Goal: Information Seeking & Learning: Find specific page/section

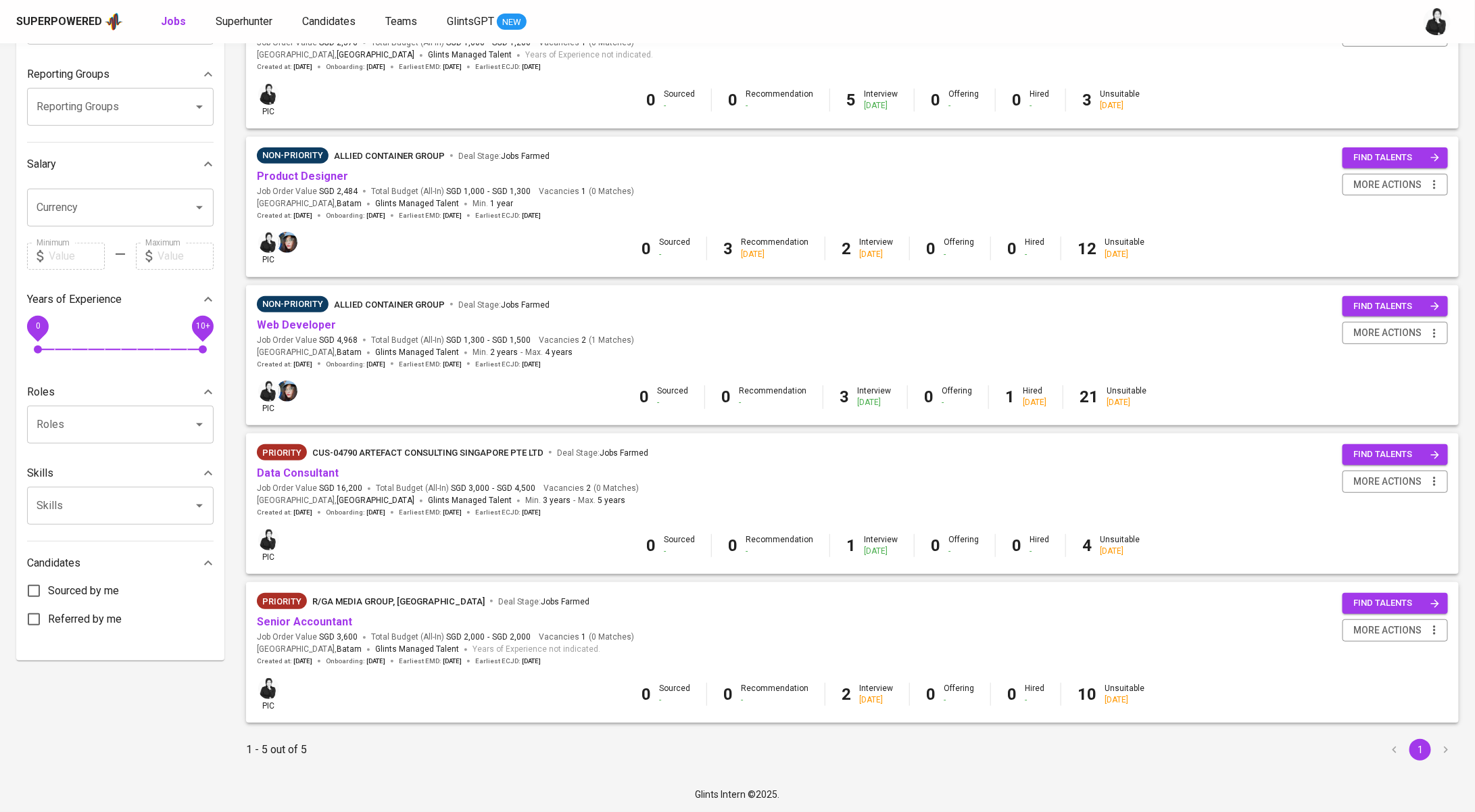
scroll to position [212, 0]
click at [337, 175] on link "Product Designer" at bounding box center [302, 176] width 91 height 13
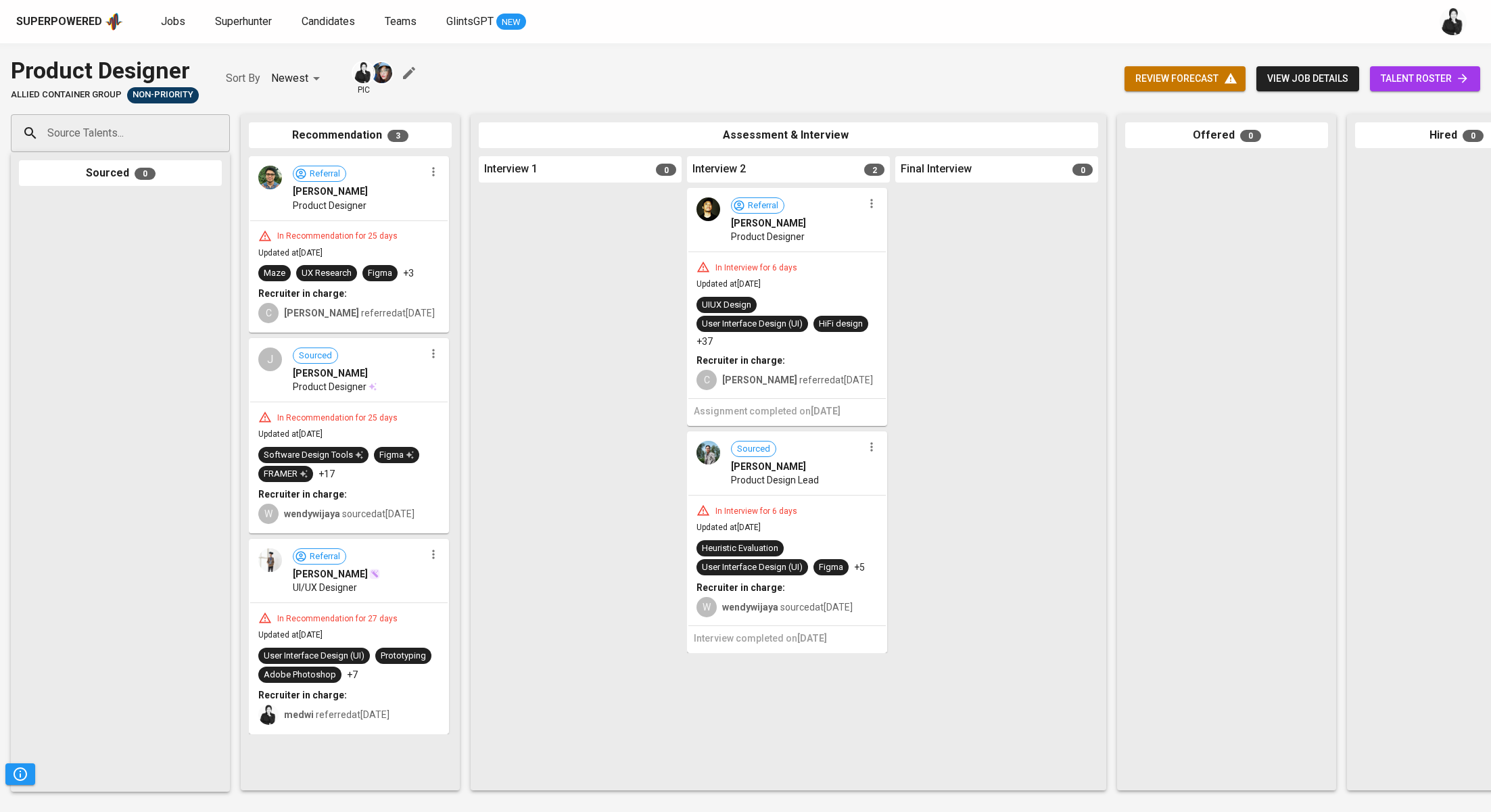
click at [1448, 84] on span "talent roster" at bounding box center [1425, 79] width 88 height 17
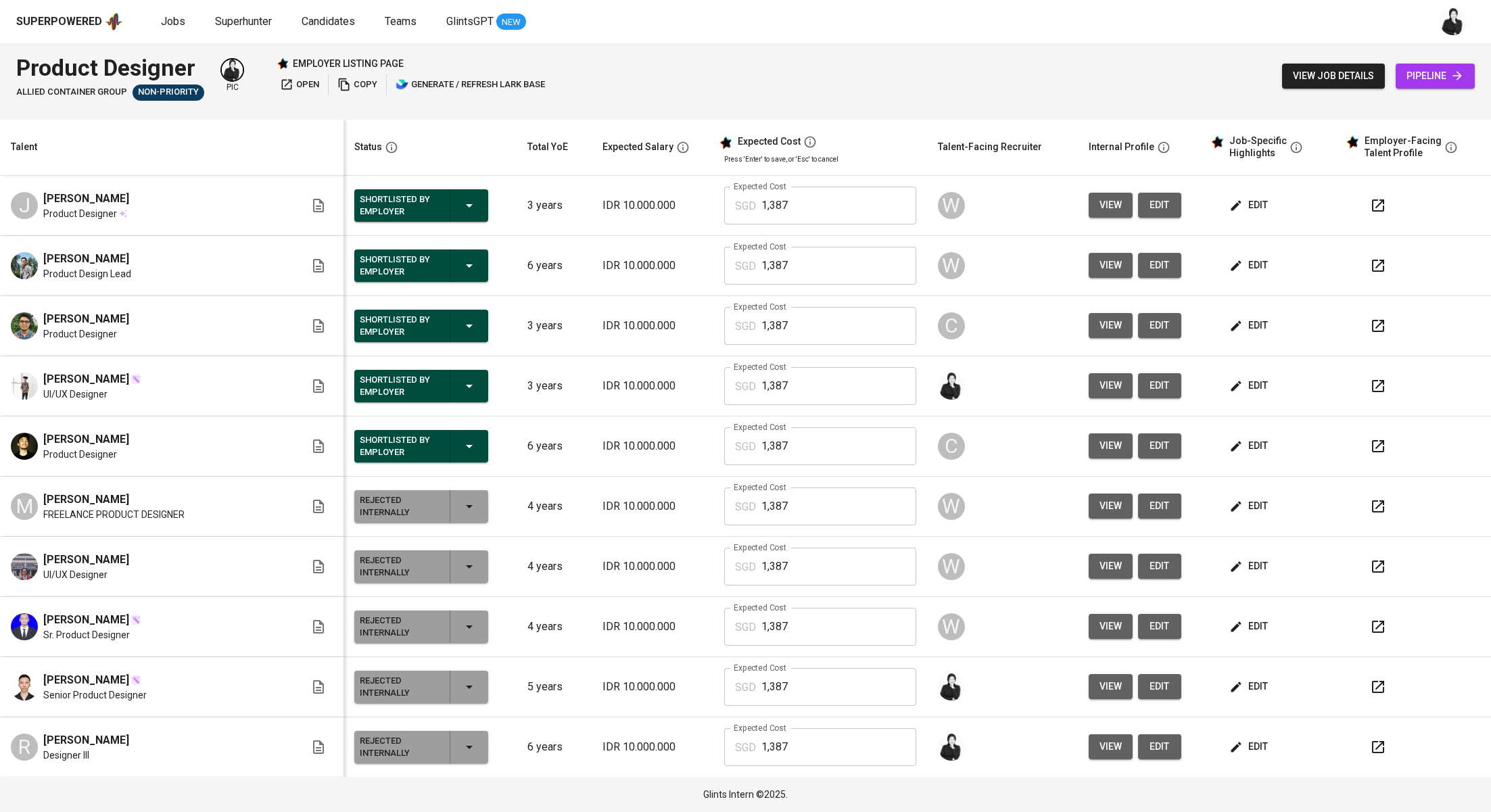
drag, startPoint x: 202, startPoint y: 260, endPoint x: 38, endPoint y: 260, distance: 164.0
click at [38, 260] on div "[PERSON_NAME] Product Design Lead" at bounding box center [158, 265] width 294 height 29
copy span "[PERSON_NAME]"
drag, startPoint x: 100, startPoint y: 434, endPoint x: 41, endPoint y: 437, distance: 59.1
click at [41, 437] on div "[PERSON_NAME] Product Designer" at bounding box center [158, 445] width 294 height 29
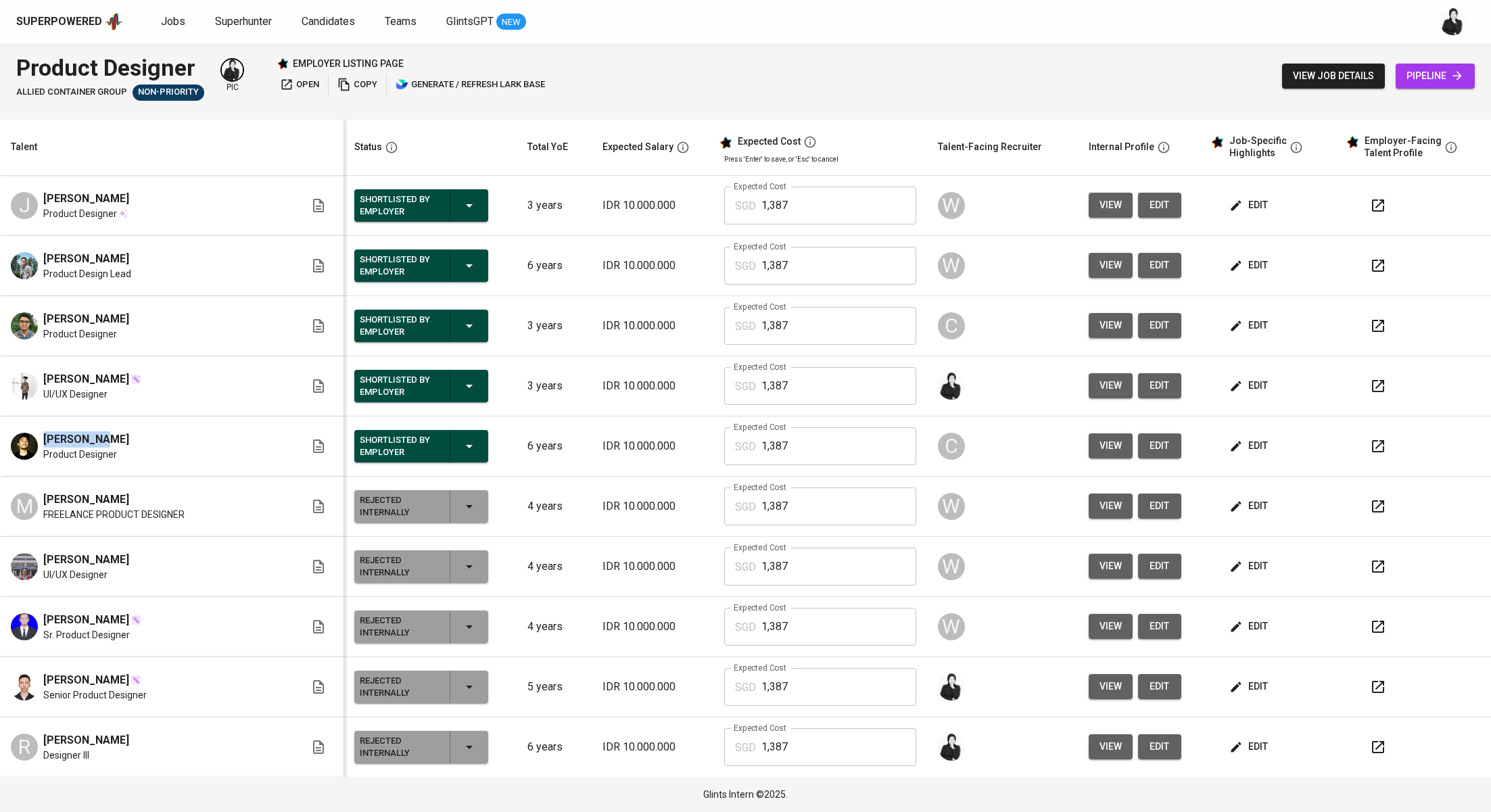
copy span "[PERSON_NAME]"
drag, startPoint x: 148, startPoint y: 199, endPoint x: 41, endPoint y: 203, distance: 107.1
click at [41, 203] on div "J [PERSON_NAME] Product Designer" at bounding box center [158, 205] width 294 height 29
copy span "[PERSON_NAME]"
drag, startPoint x: 111, startPoint y: 382, endPoint x: 23, endPoint y: 379, distance: 88.1
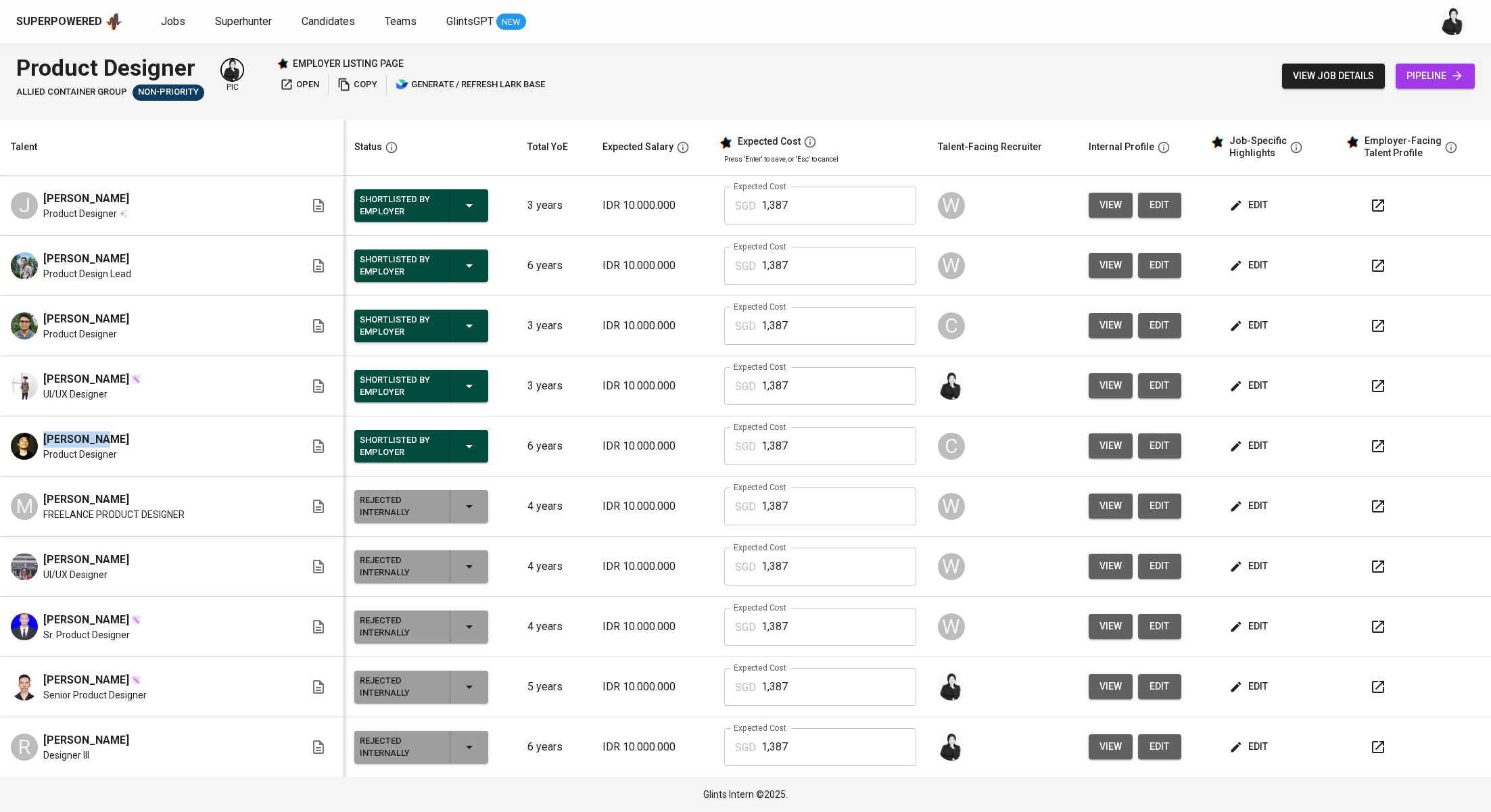
click at [23, 379] on div "[PERSON_NAME] UI/UX Designer" at bounding box center [158, 385] width 294 height 29
copy span "[PERSON_NAME]"
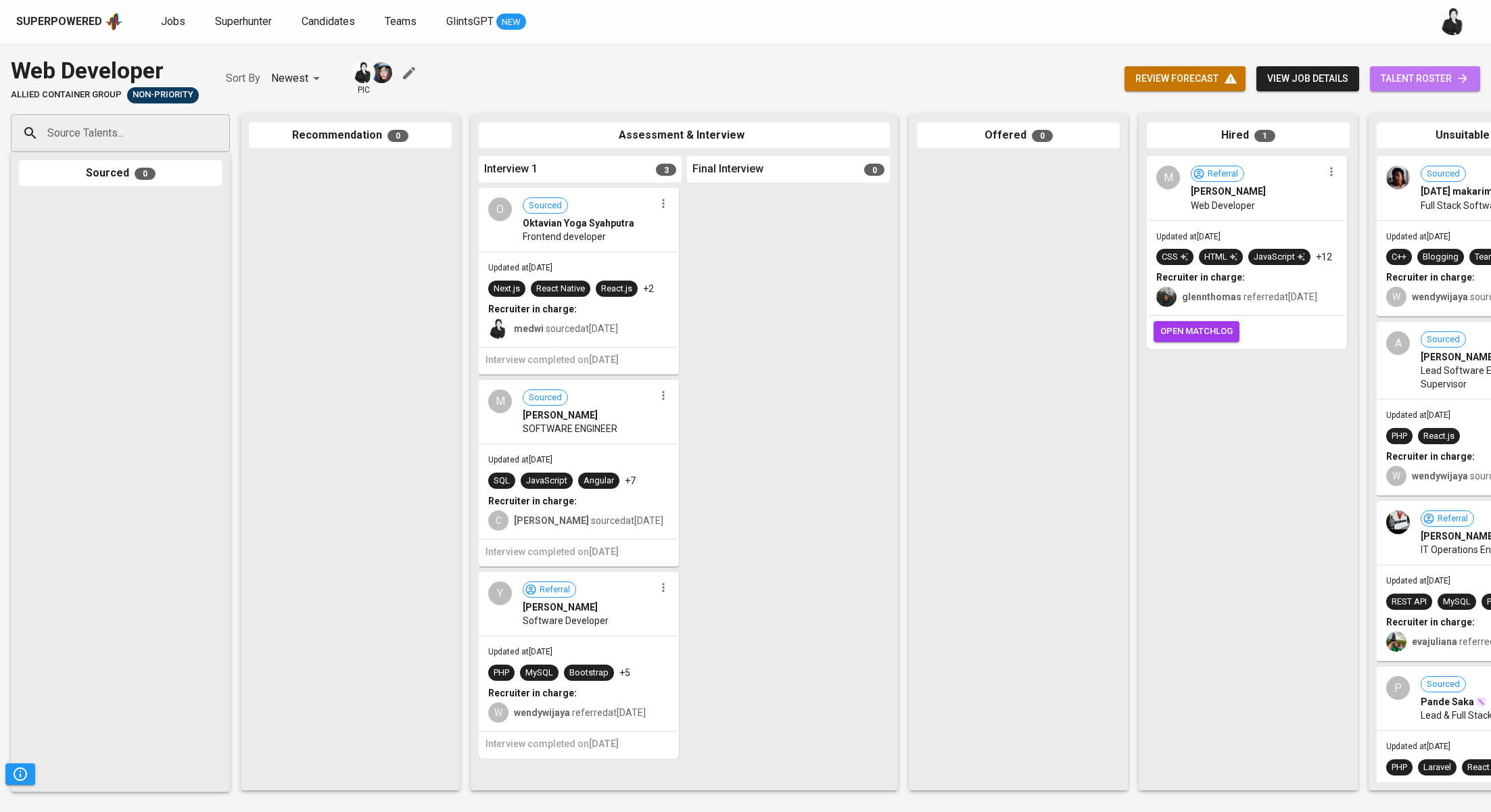
click at [1422, 82] on span "talent roster" at bounding box center [1425, 79] width 88 height 17
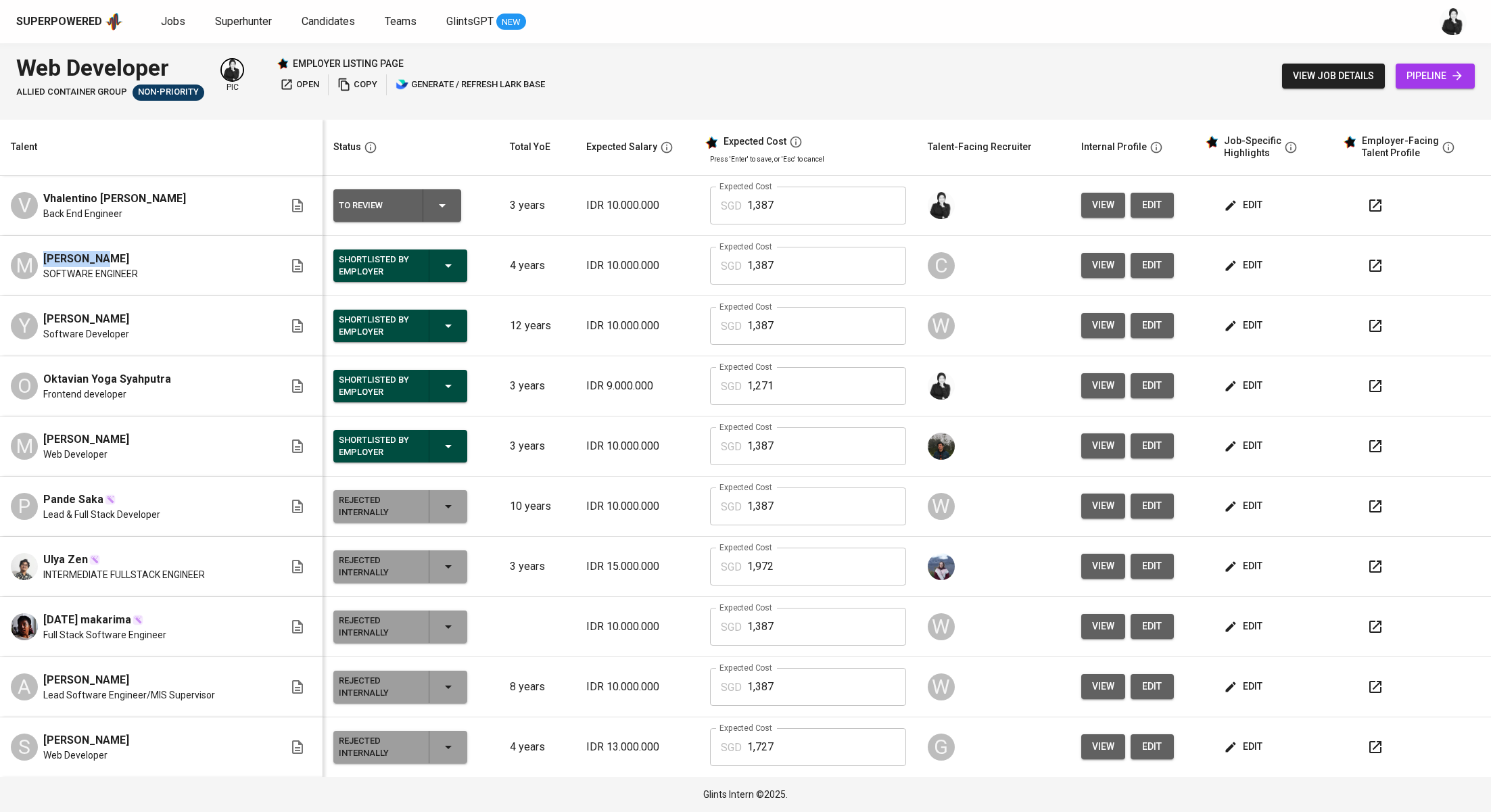
drag, startPoint x: 90, startPoint y: 260, endPoint x: 30, endPoint y: 260, distance: 60.0
click at [30, 260] on div "M Melvin Lin SOFTWARE ENGINEER" at bounding box center [147, 265] width 273 height 29
copy span "Melvin Lin"
drag, startPoint x: 144, startPoint y: 320, endPoint x: 36, endPoint y: 320, distance: 108.0
click at [36, 320] on div "Y Yolanda Simamora Software Developer" at bounding box center [147, 325] width 273 height 29
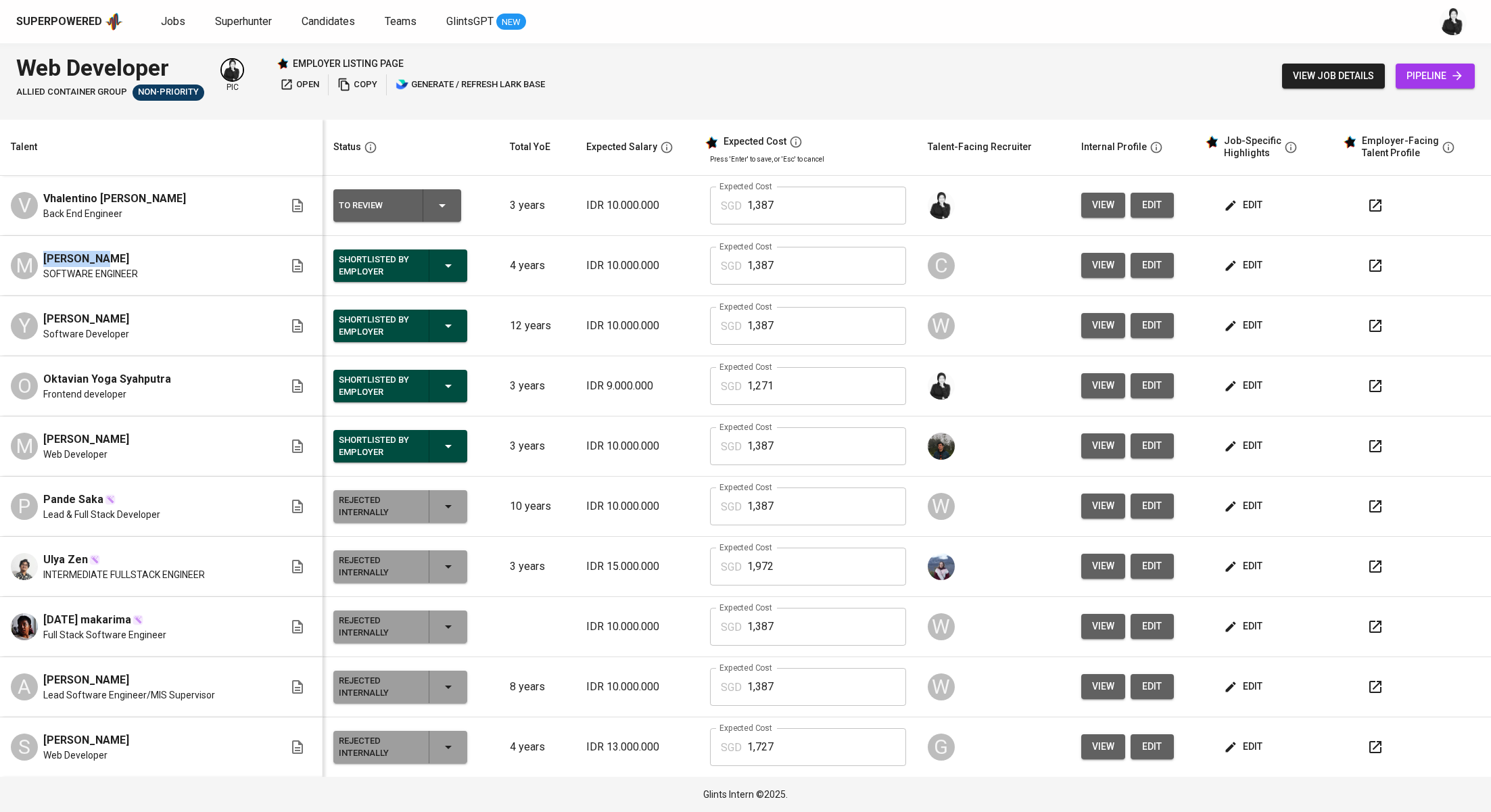
copy span "Yolanda Simamora"
